Goal: Information Seeking & Learning: Stay updated

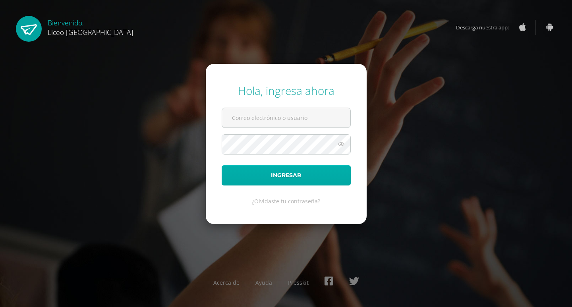
type input "[EMAIL_ADDRESS][DOMAIN_NAME]"
click at [287, 174] on button "Ingresar" at bounding box center [286, 175] width 129 height 20
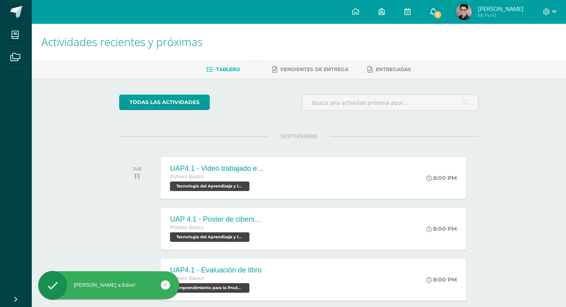
click at [446, 10] on link "1" at bounding box center [433, 12] width 25 height 24
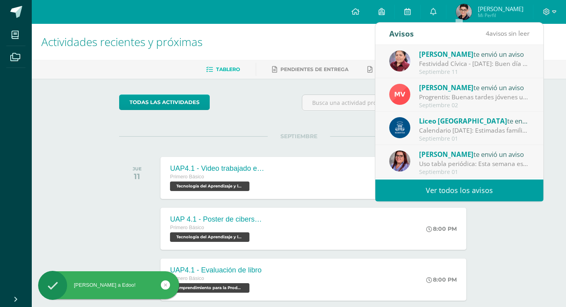
click at [442, 63] on div "Festividad Cívica - [DATE]: Buen día estimadas familias. Comparto información d…" at bounding box center [474, 63] width 110 height 9
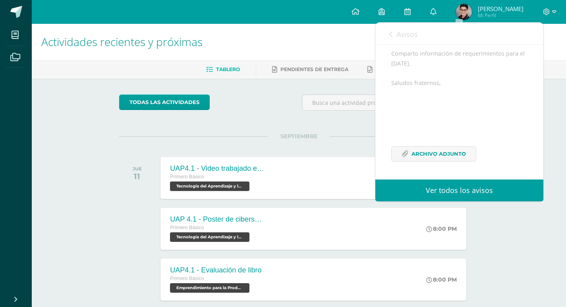
scroll to position [107, 0]
click at [431, 155] on span "Archivo Adjunto" at bounding box center [439, 154] width 54 height 15
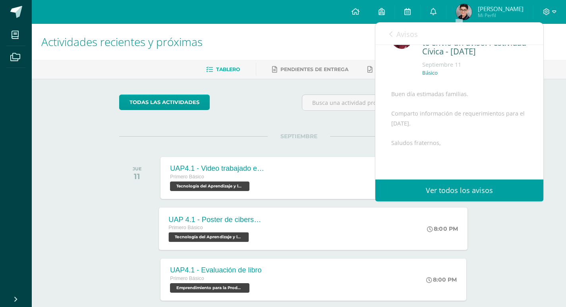
scroll to position [39, 0]
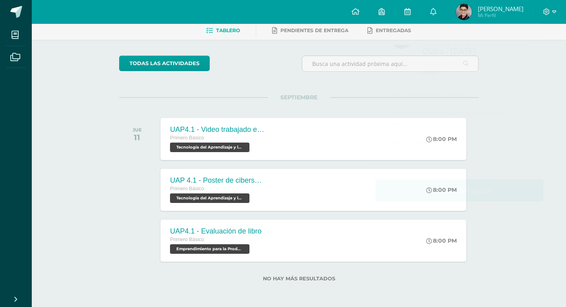
click at [264, 71] on div "todas las Actividades" at bounding box center [192, 67] width 153 height 23
click at [437, 10] on icon at bounding box center [433, 11] width 6 height 7
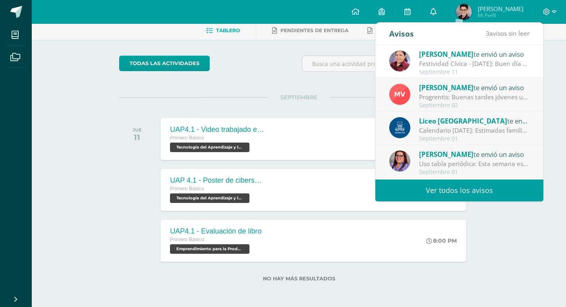
click at [437, 10] on icon at bounding box center [433, 11] width 6 height 7
click at [446, 12] on link "0" at bounding box center [433, 12] width 25 height 24
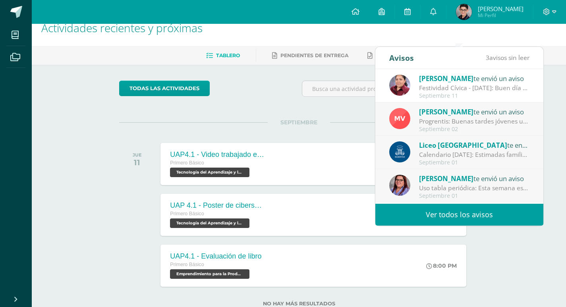
scroll to position [0, 0]
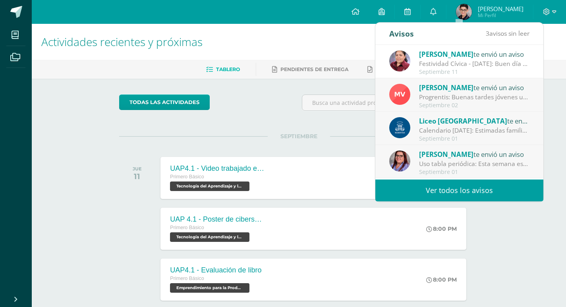
click at [441, 60] on div "Festividad Cívica - [DATE]: Buen día estimadas familias. Comparto información d…" at bounding box center [474, 63] width 110 height 9
